Goal: Communication & Community: Answer question/provide support

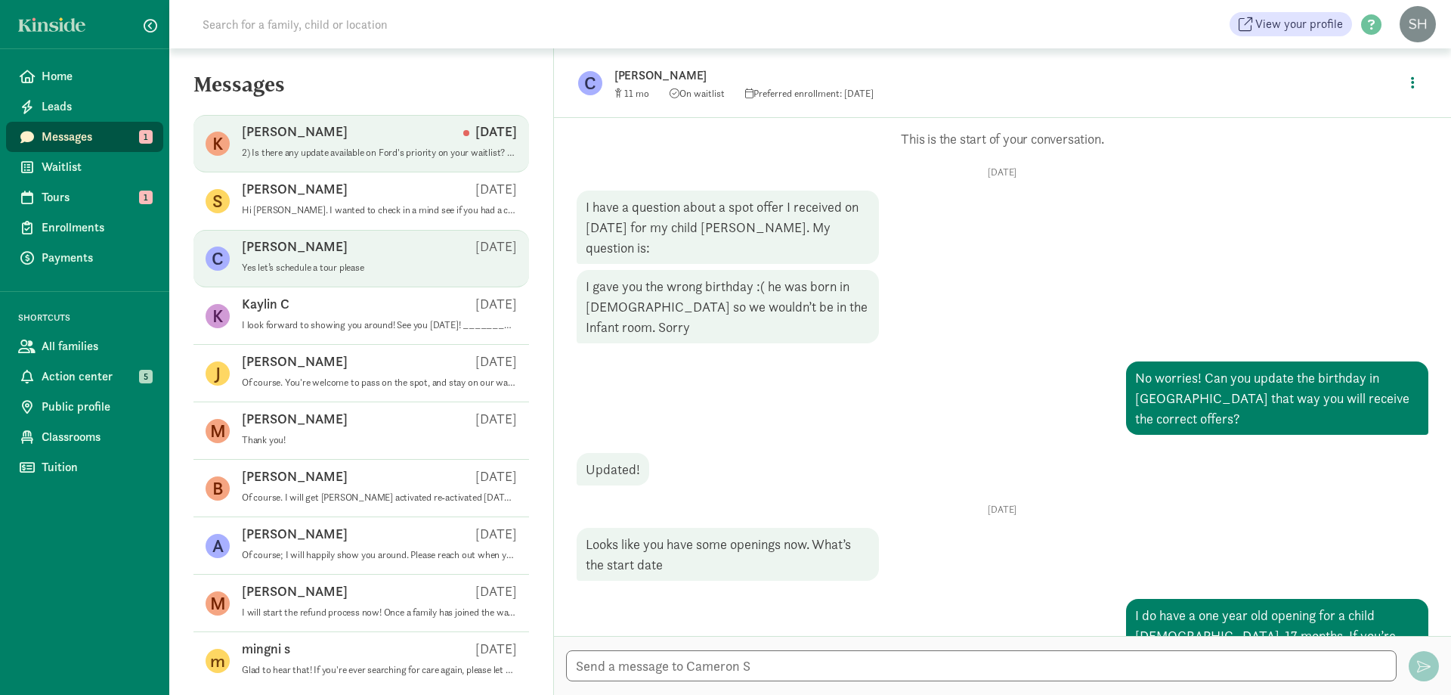
click at [357, 141] on div "Kristen Krusen Aug 14" at bounding box center [379, 134] width 275 height 24
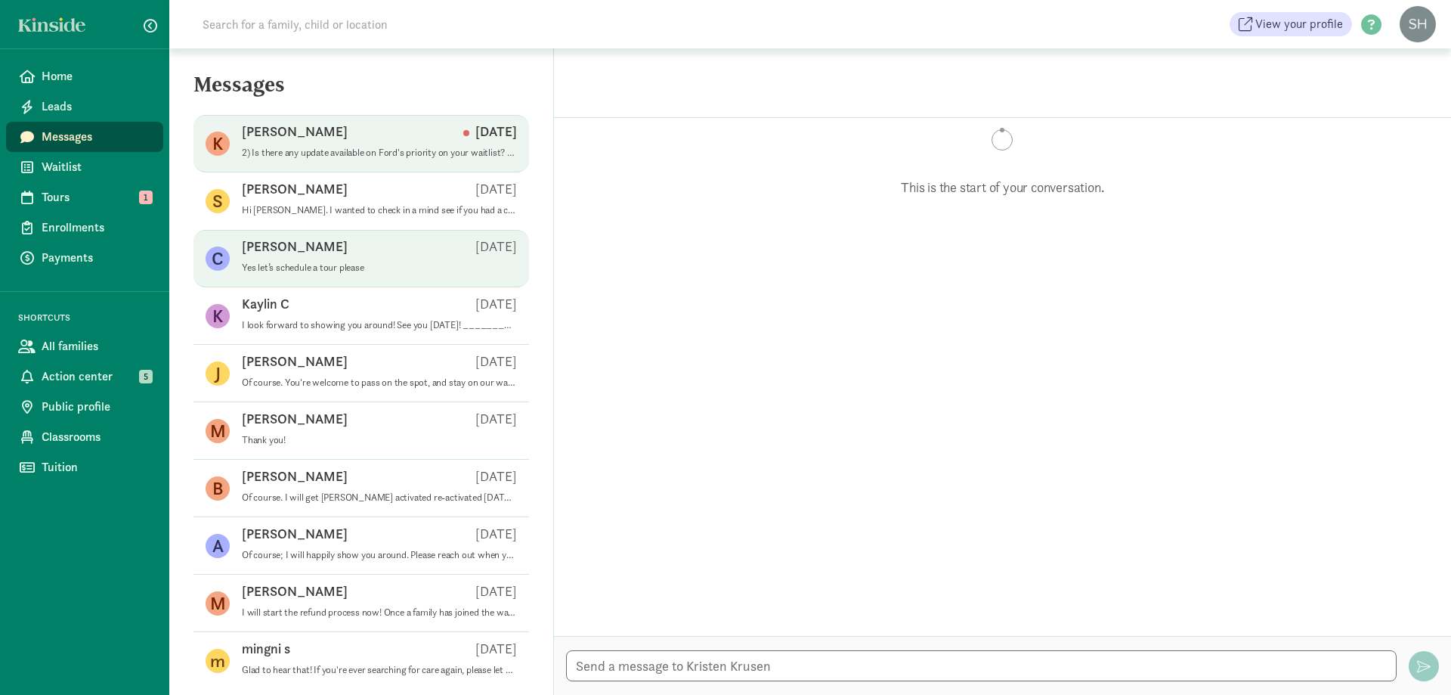
scroll to position [1047, 0]
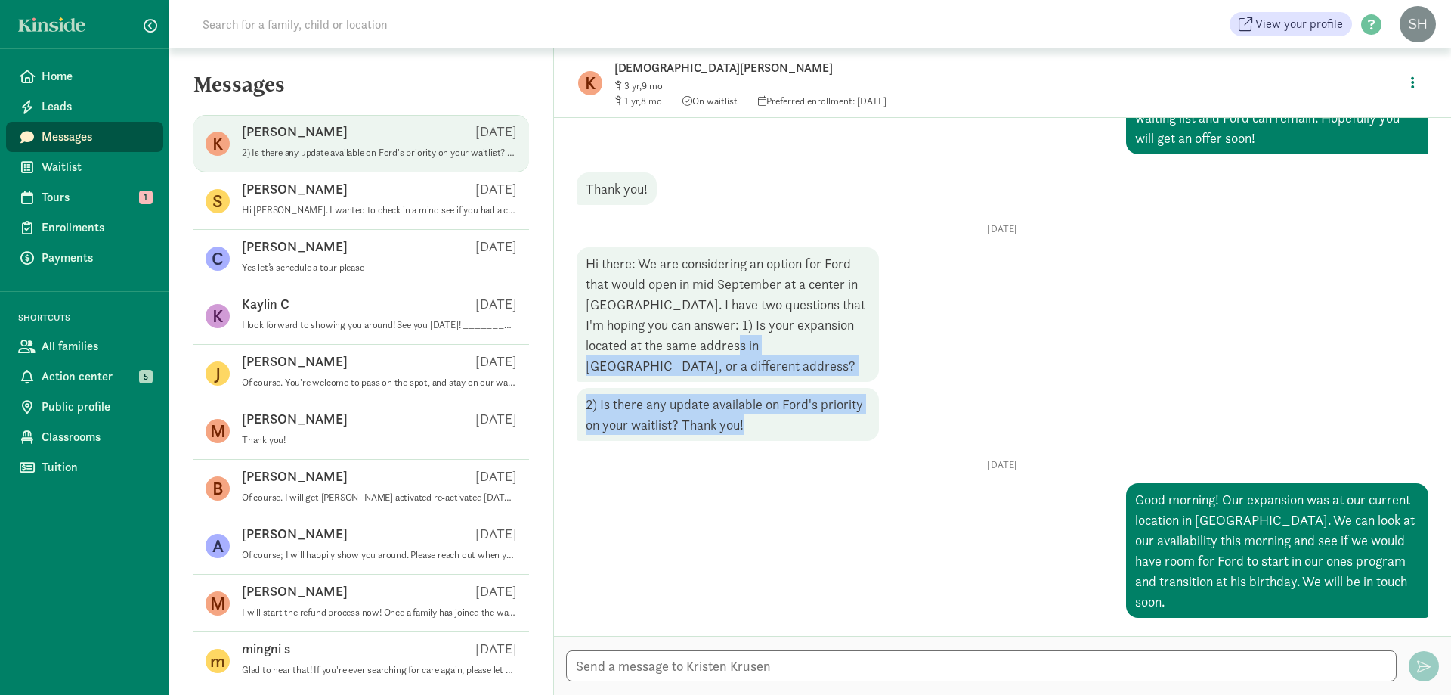
drag, startPoint x: 794, startPoint y: 429, endPoint x: 732, endPoint y: 340, distance: 108.6
click at [732, 459] on div "[DATE] Hi there: We are considering an option for Ford that would open in mid S…" at bounding box center [1003, 538] width 852 height 159
click at [732, 340] on div "Hi there: We are considering an option for Ford that would open in mid Septembe…" at bounding box center [728, 314] width 302 height 135
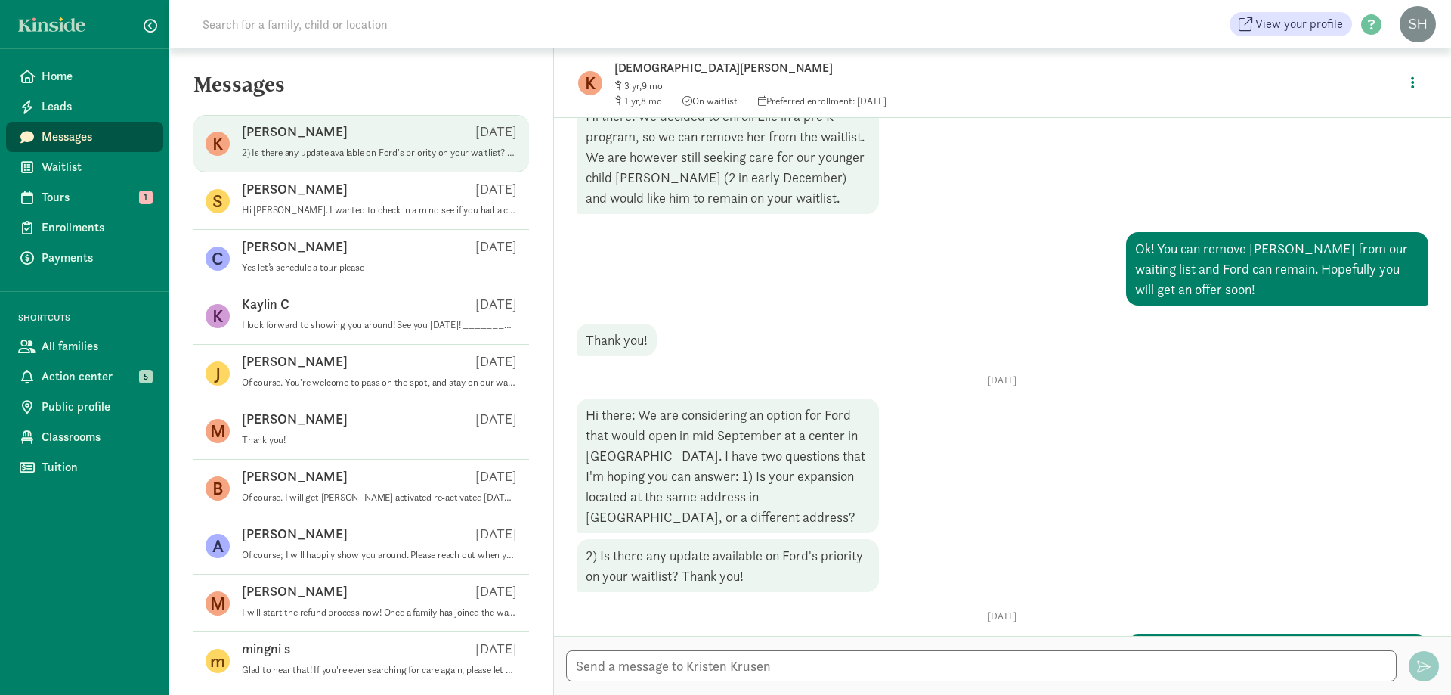
scroll to position [820, 0]
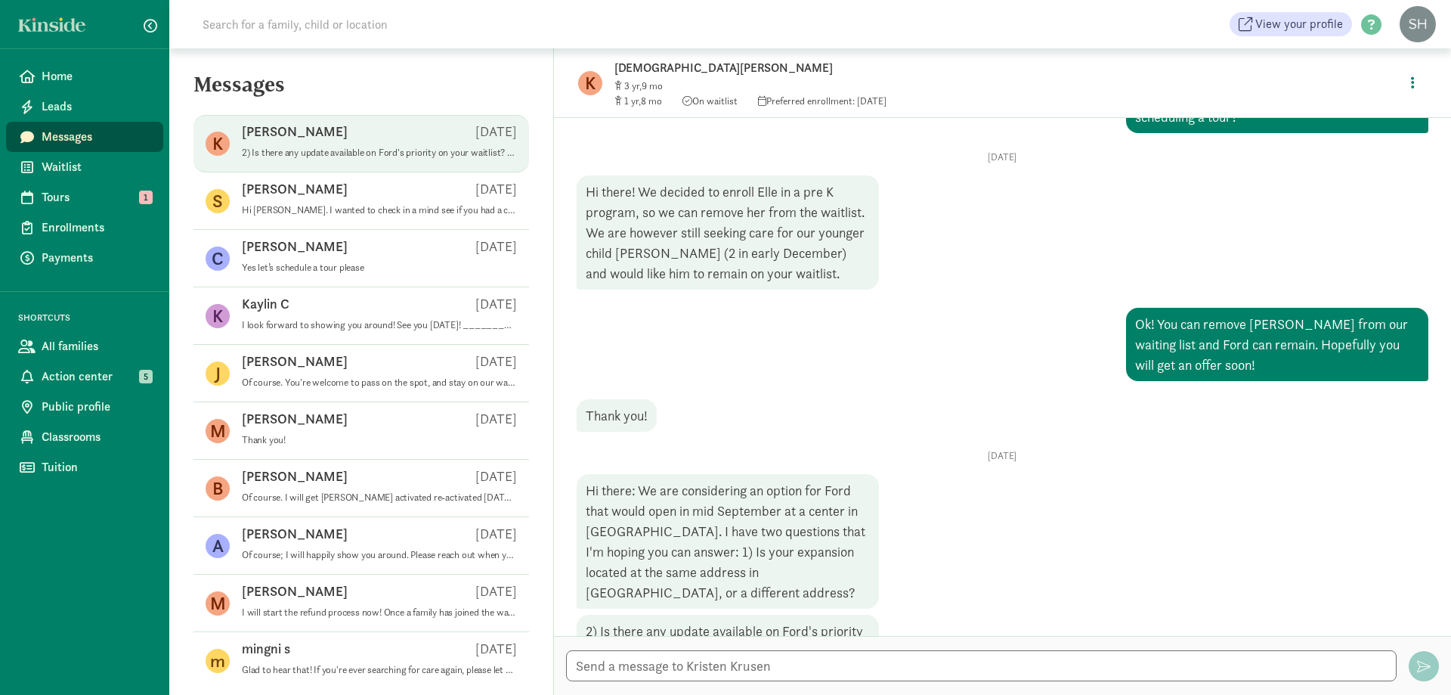
click at [107, 141] on span "Messages" at bounding box center [97, 137] width 110 height 18
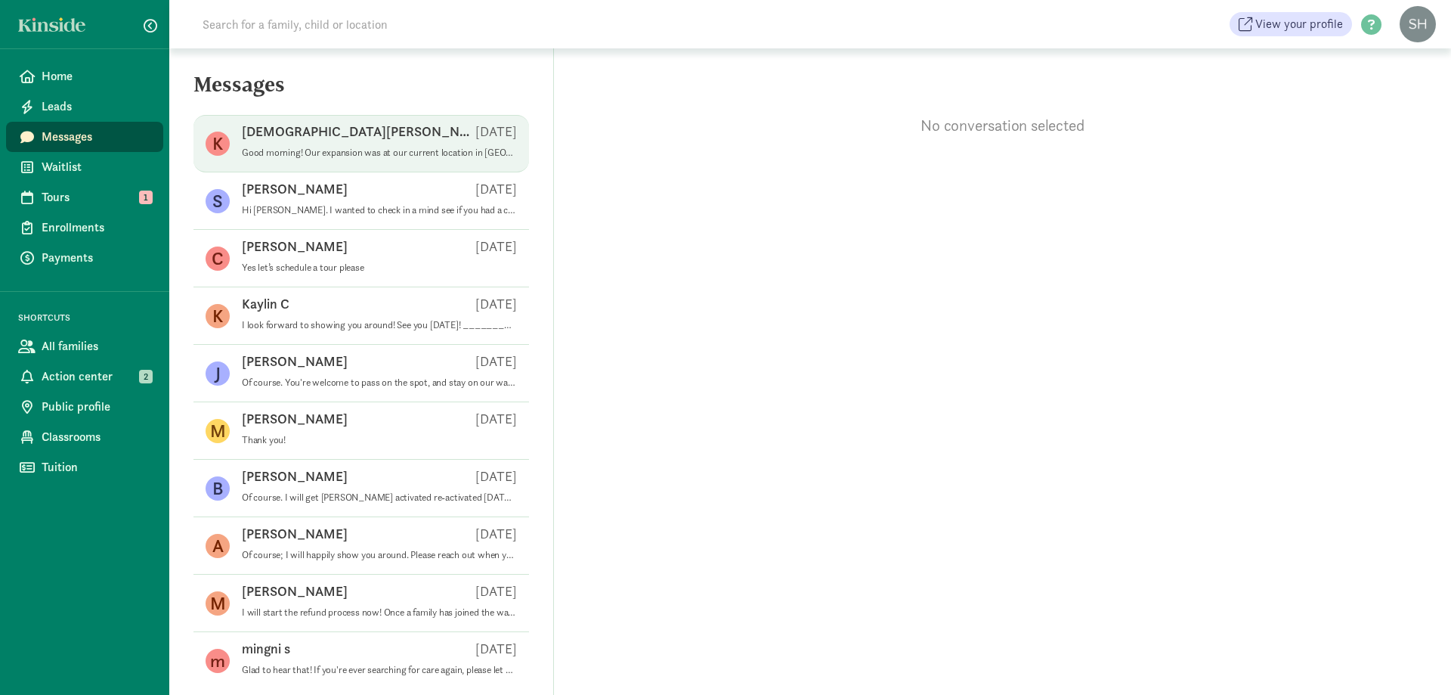
click at [341, 152] on p "Good morning! Our expansion was at our current location in [GEOGRAPHIC_DATA]. W…" at bounding box center [379, 153] width 275 height 12
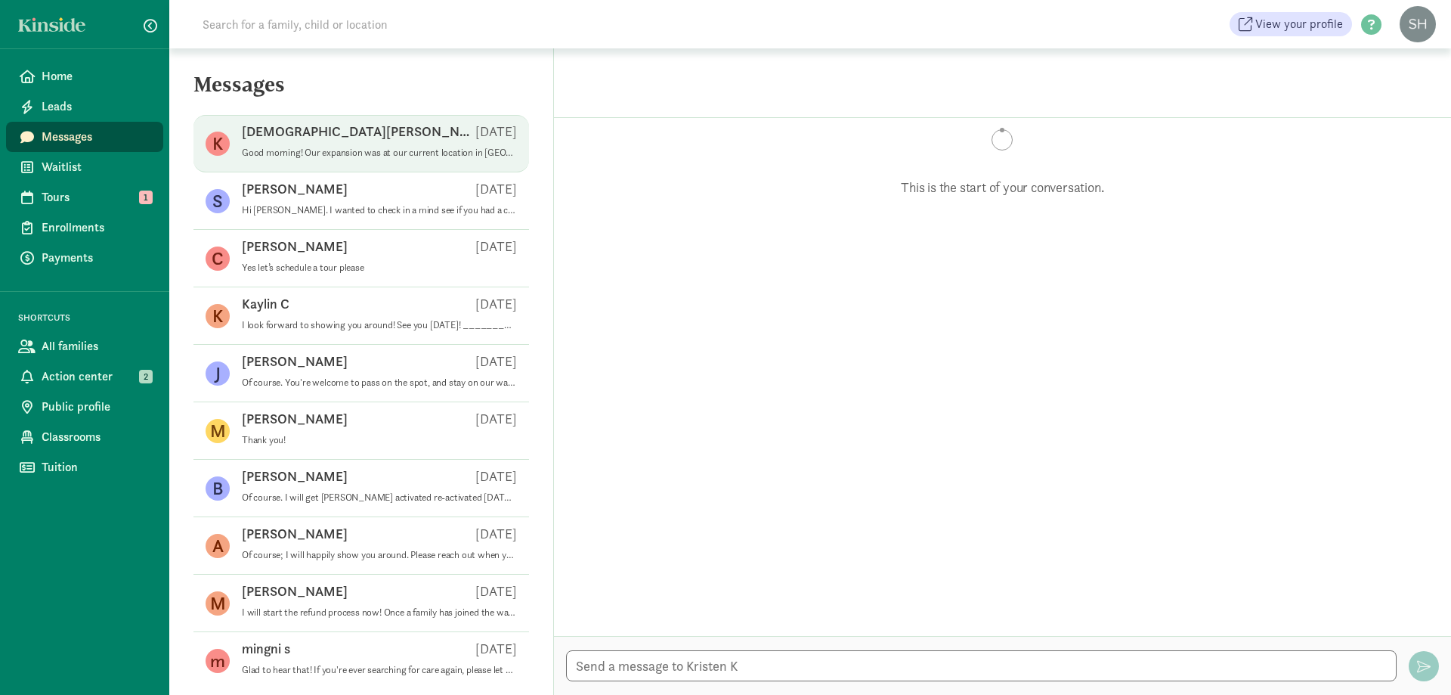
scroll to position [1047, 0]
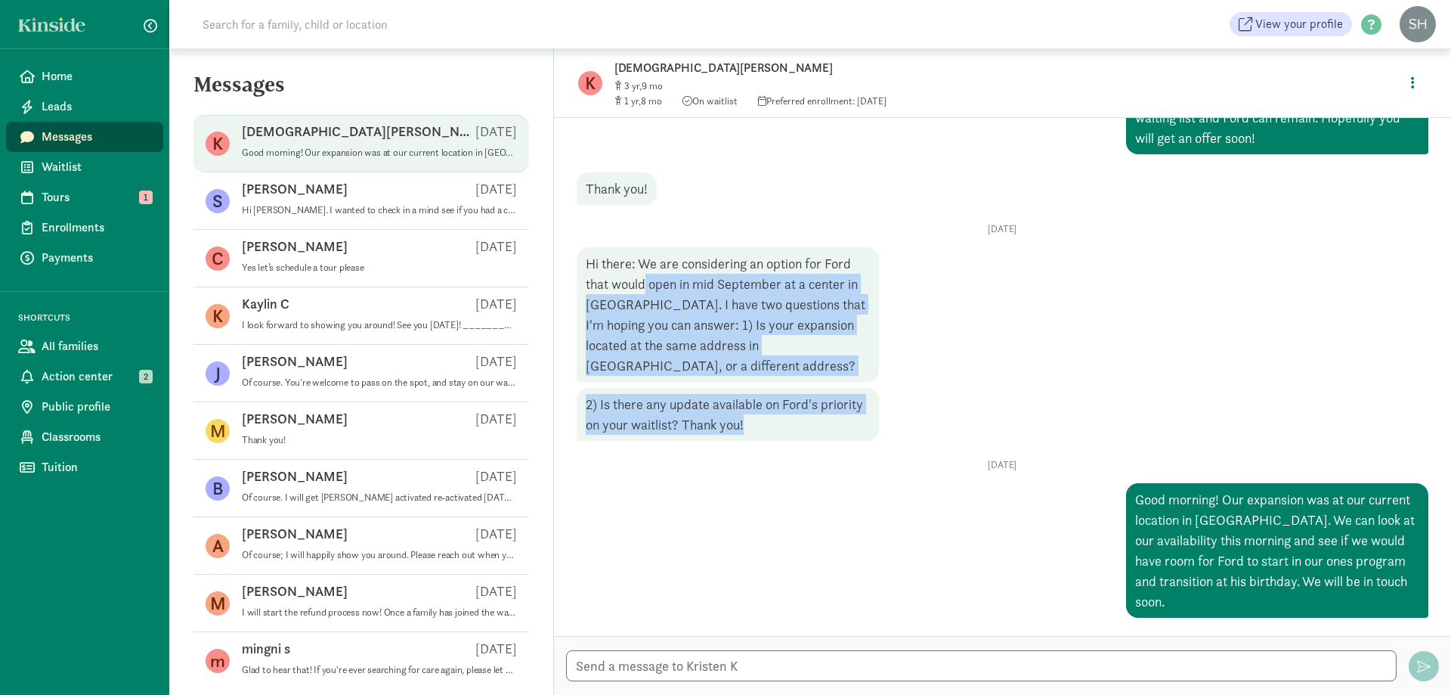
drag, startPoint x: 778, startPoint y: 424, endPoint x: 647, endPoint y: 274, distance: 199.3
click at [647, 459] on div "[DATE] Hi there: We are considering an option for Ford that would open in mid S…" at bounding box center [1003, 538] width 852 height 159
click at [647, 274] on div "Hi there: We are considering an option for Ford that would open in mid Septembe…" at bounding box center [728, 314] width 302 height 135
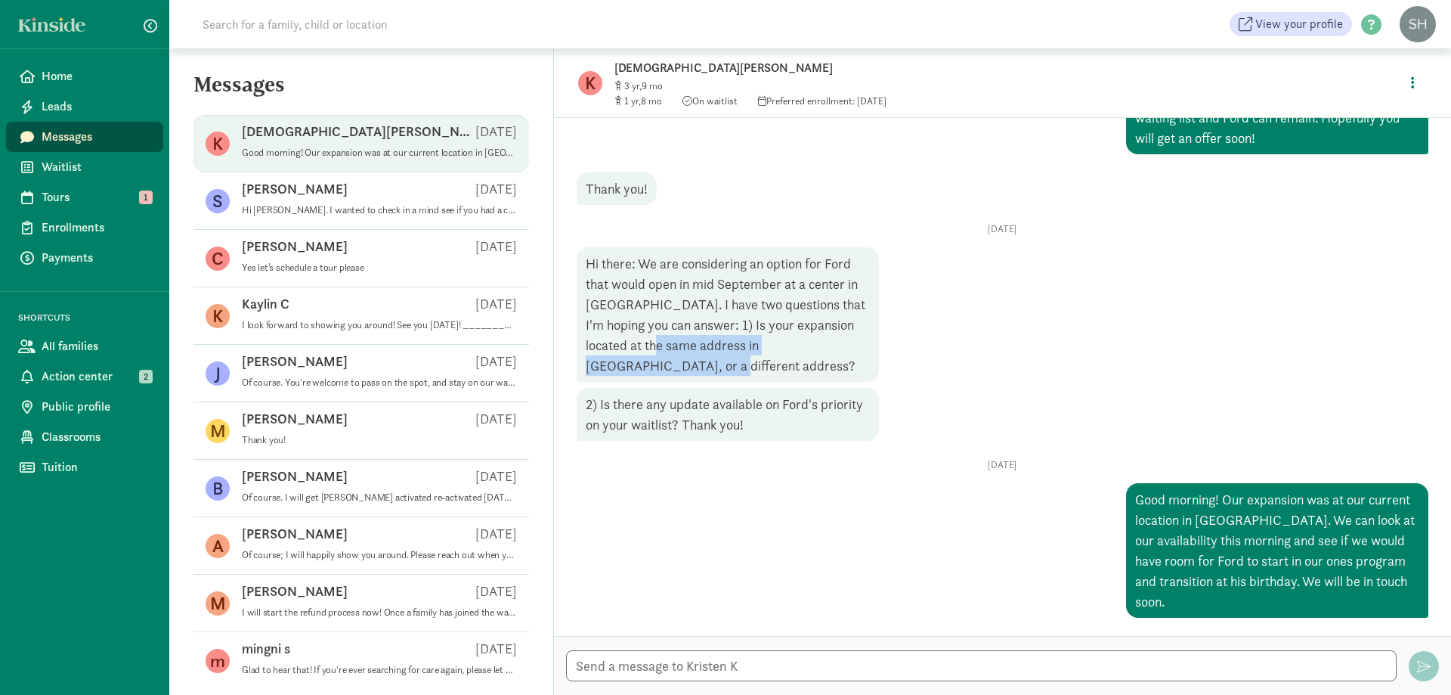
drag, startPoint x: 737, startPoint y: 365, endPoint x: 647, endPoint y: 345, distance: 92.1
click at [647, 345] on div "Hi there: We are considering an option for Ford that would open in mid Septembe…" at bounding box center [728, 314] width 302 height 135
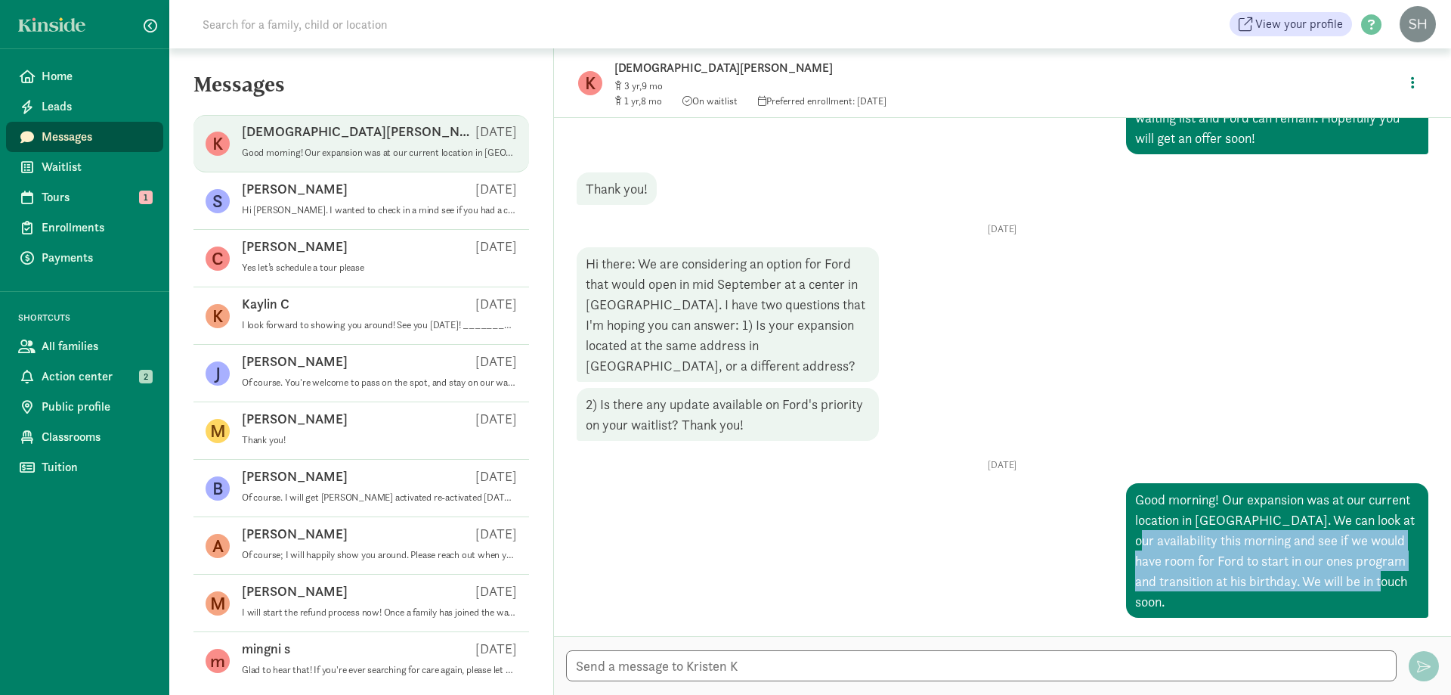
drag, startPoint x: 1207, startPoint y: 595, endPoint x: 1162, endPoint y: 543, distance: 69.1
click at [1162, 154] on div "Good morning! Our expansion was at our current location in [GEOGRAPHIC_DATA]. W…" at bounding box center [1277, 117] width 302 height 73
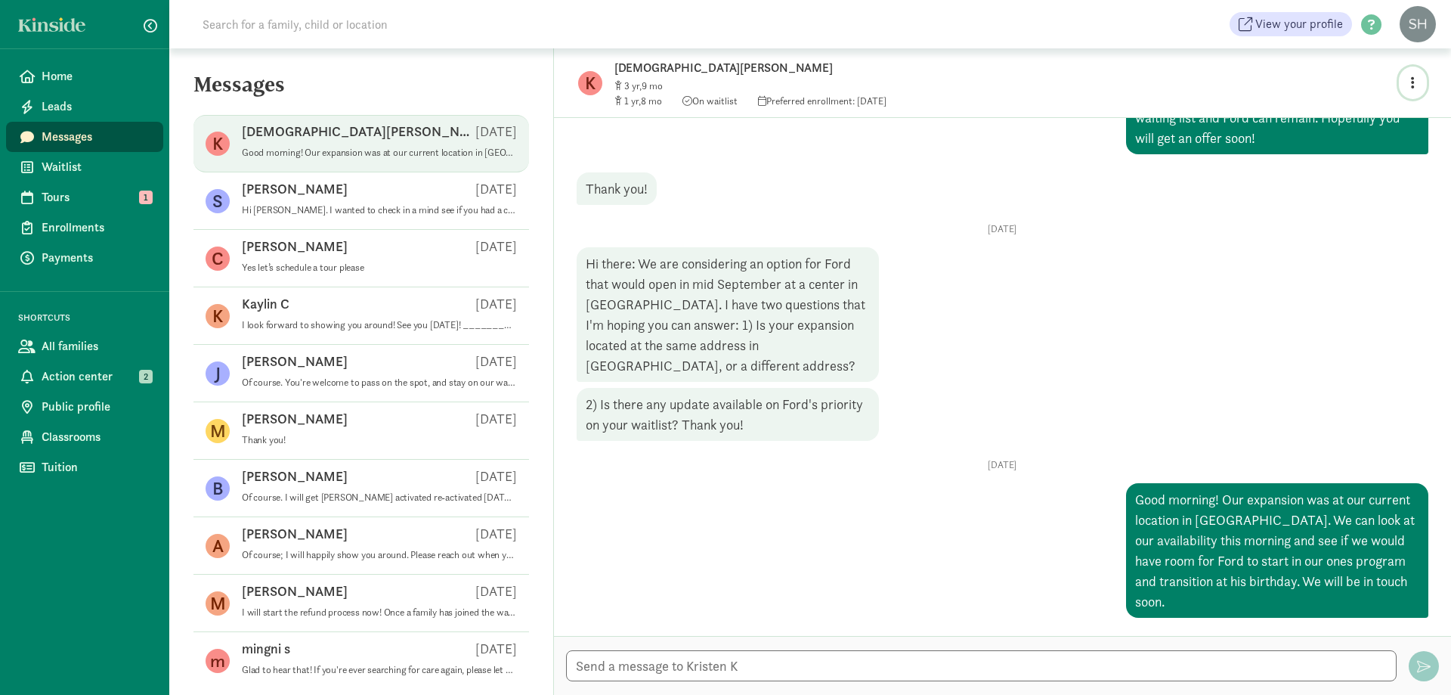
click at [1415, 82] on button "button" at bounding box center [1413, 83] width 28 height 32
click at [1352, 117] on link "View family page" at bounding box center [1380, 118] width 109 height 18
click at [828, 666] on textarea at bounding box center [981, 665] width 831 height 31
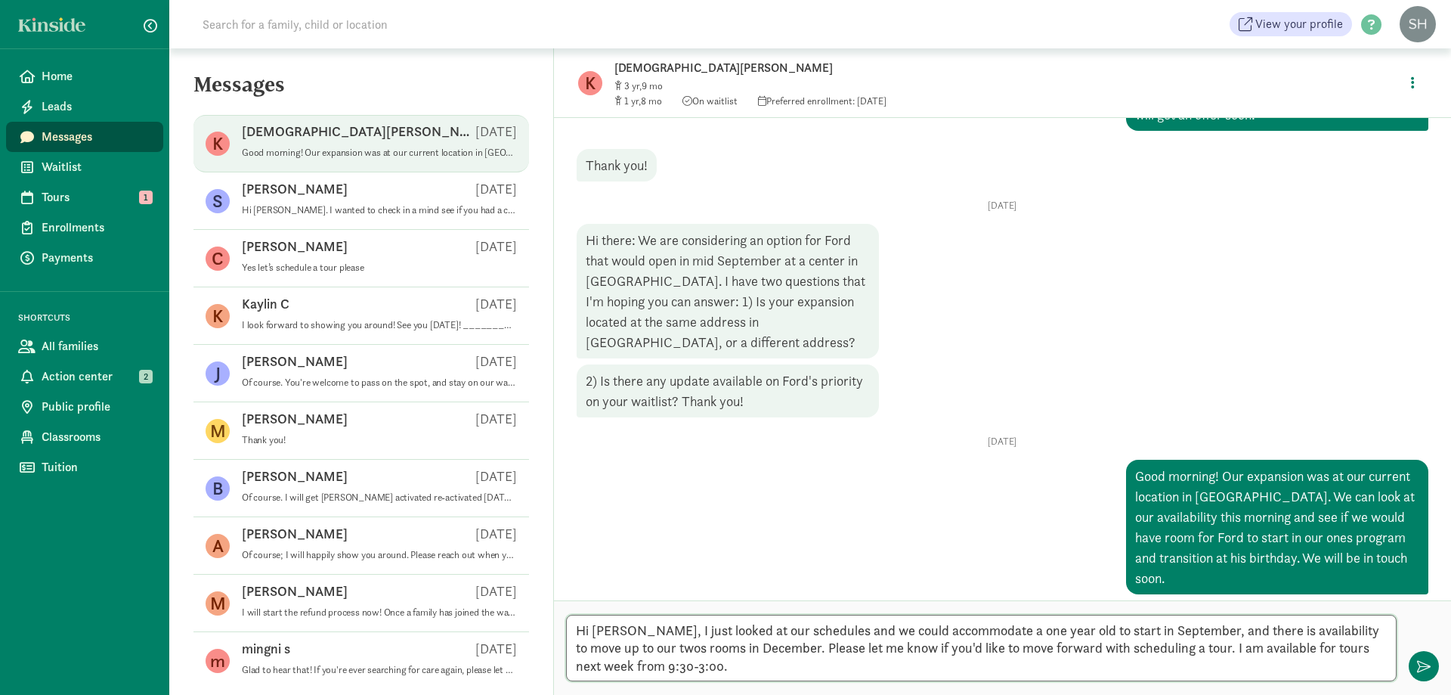
scroll to position [1082, 0]
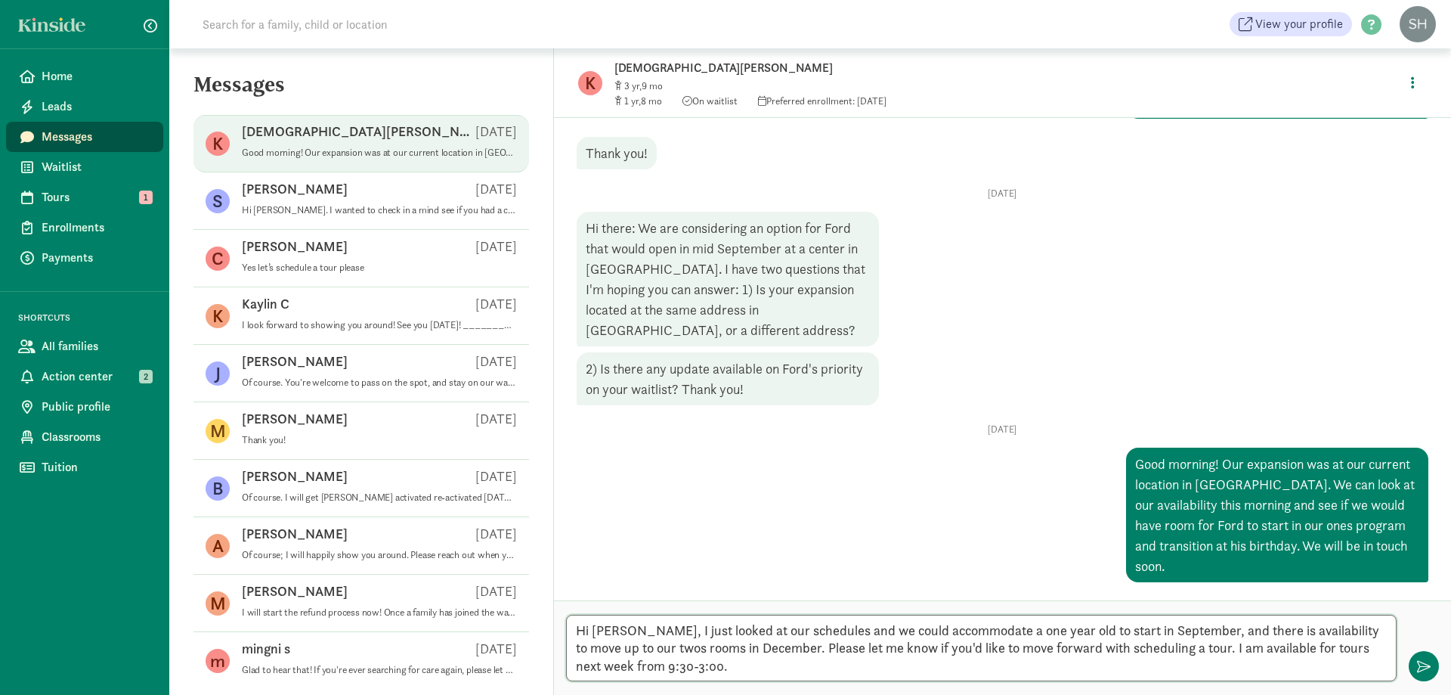
click at [608, 673] on textarea "Hi [PERSON_NAME], I just looked at our schedules and we could accommodate a one…" at bounding box center [981, 647] width 831 height 67
type textarea "Hi [PERSON_NAME], I just looked at our schedules and we could accommodate a one…"
click at [1425, 672] on span "button" at bounding box center [1424, 666] width 14 height 14
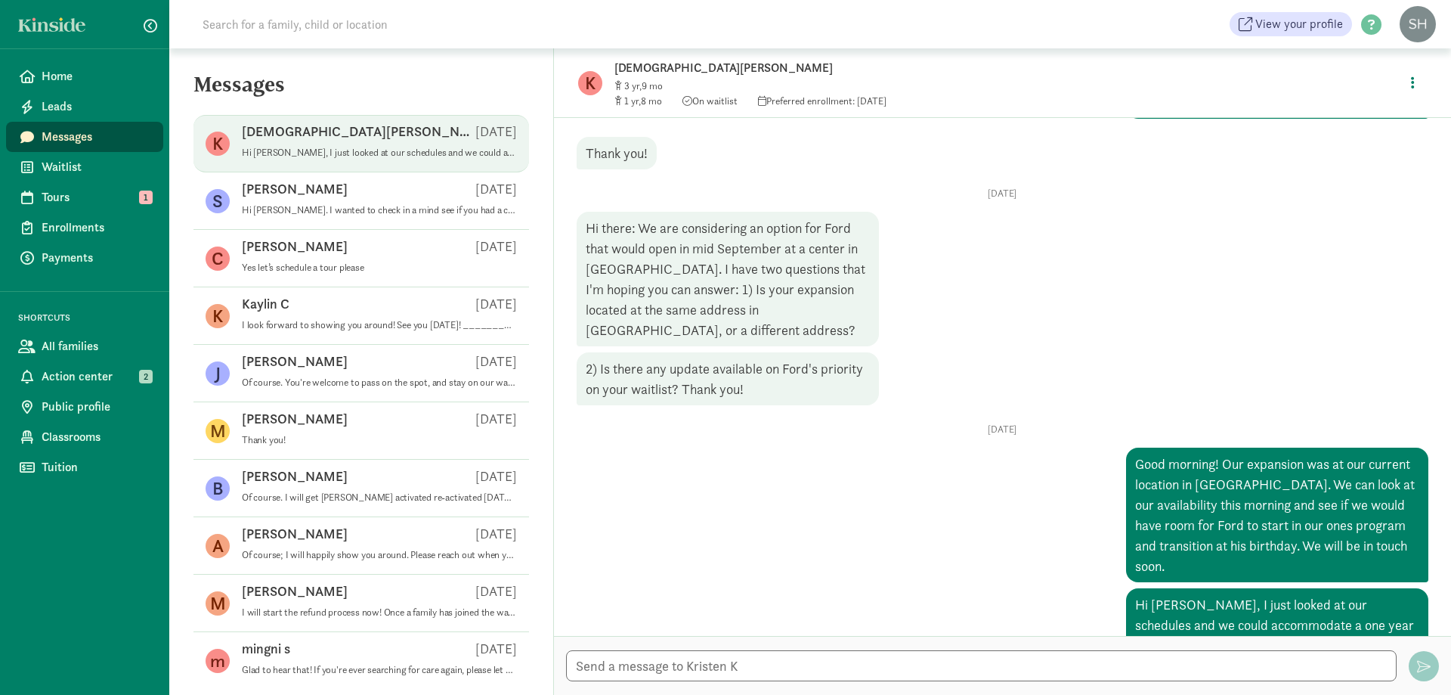
scroll to position [1208, 0]
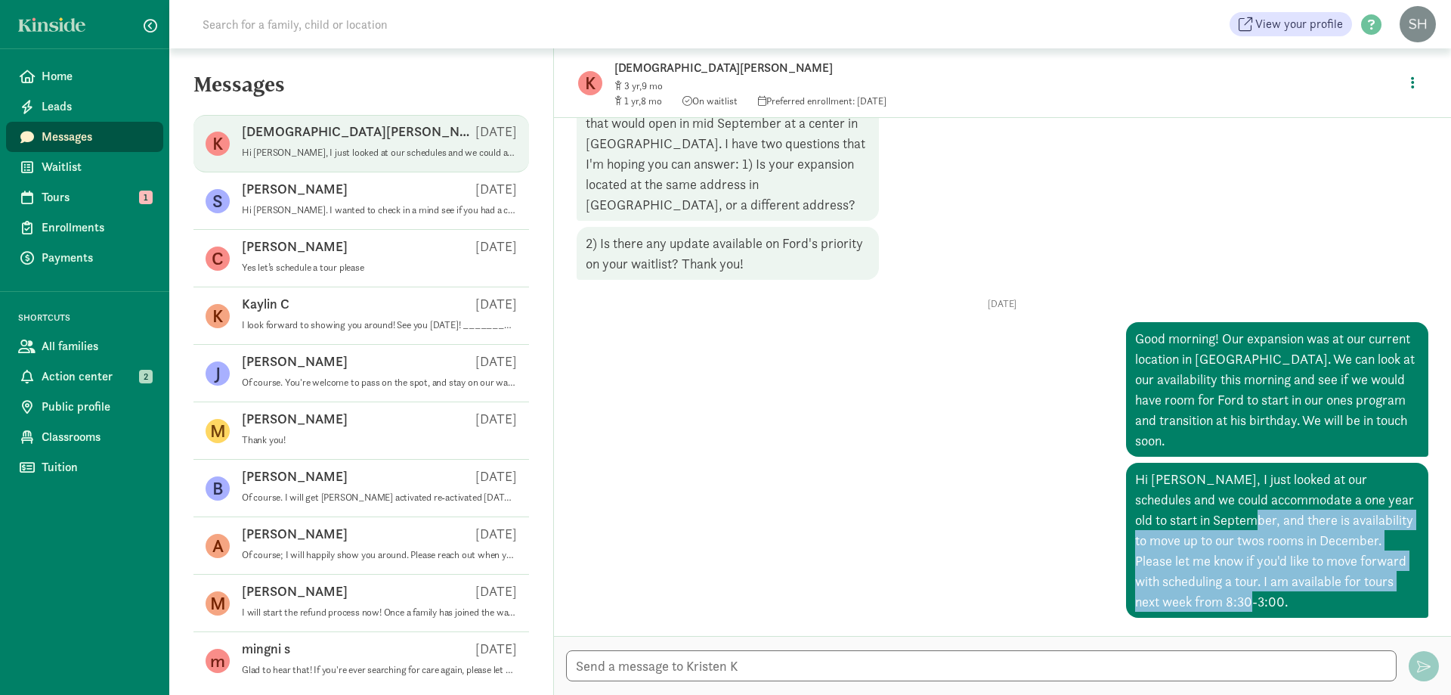
drag, startPoint x: 1238, startPoint y: 599, endPoint x: 1199, endPoint y: 515, distance: 91.9
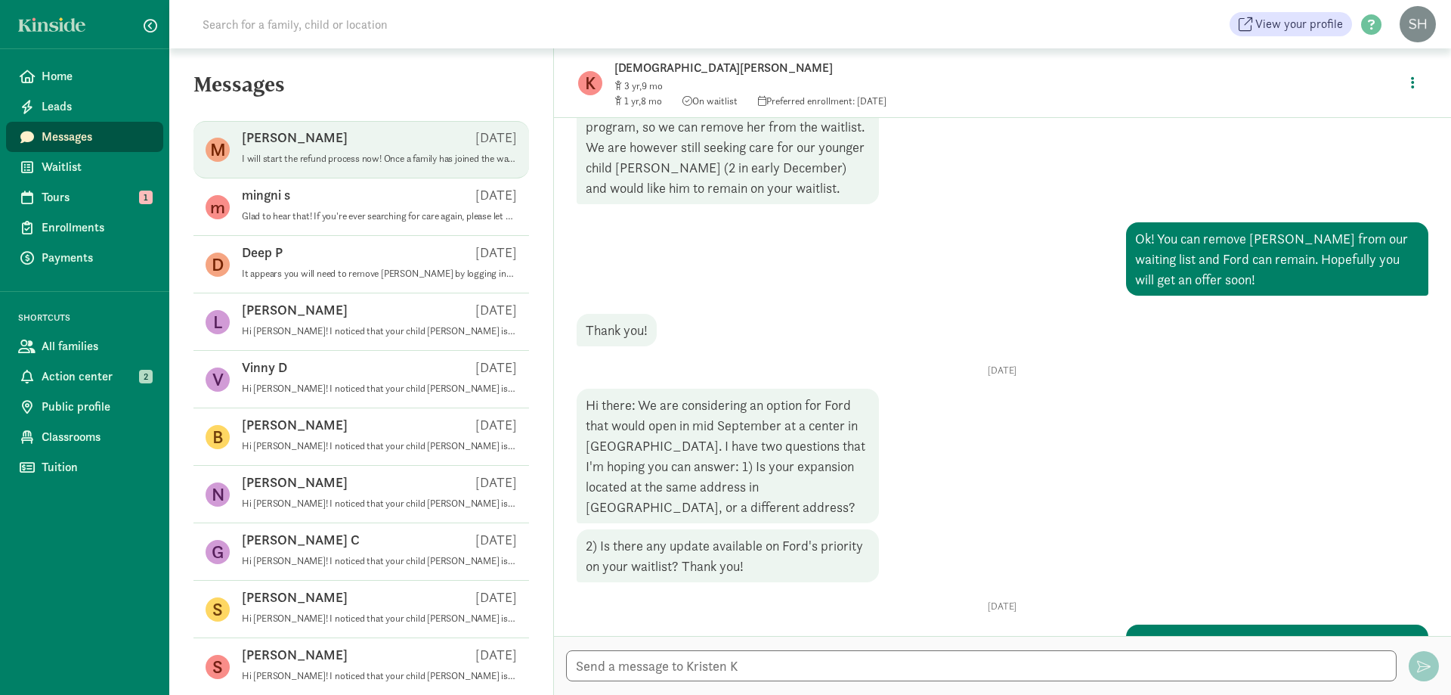
scroll to position [0, 0]
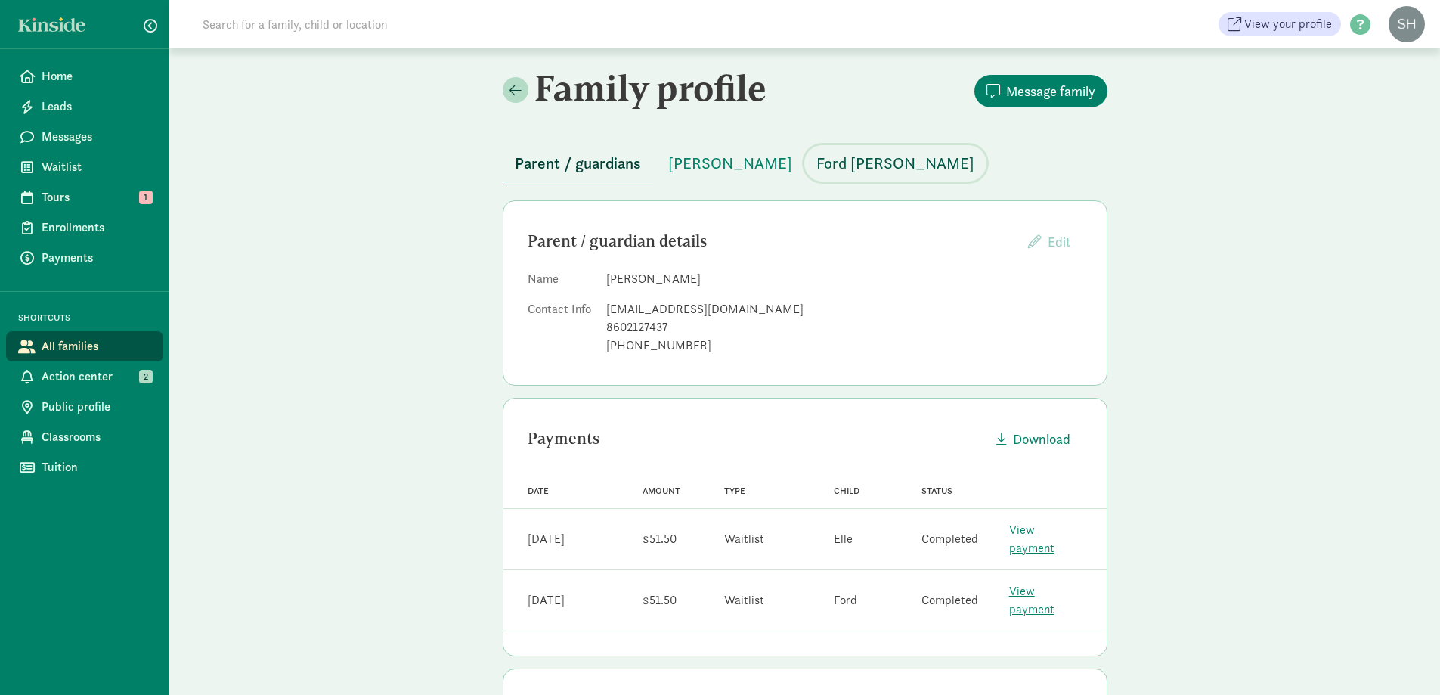
click at [816, 161] on span "Ford [PERSON_NAME]" at bounding box center [895, 163] width 158 height 24
